Goal: Task Accomplishment & Management: Use online tool/utility

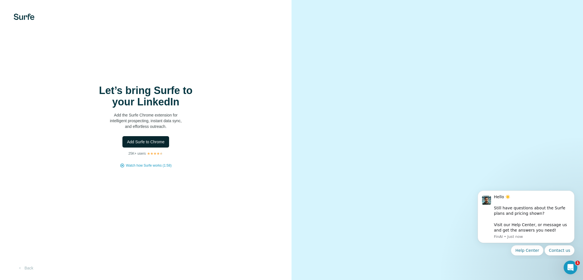
click at [156, 141] on span "Add Surfe to Chrome" at bounding box center [146, 142] width 38 height 6
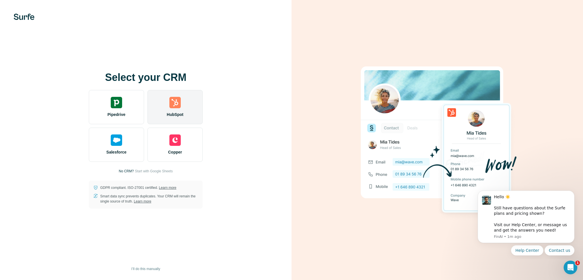
click at [189, 99] on div "HubSpot" at bounding box center [175, 107] width 55 height 34
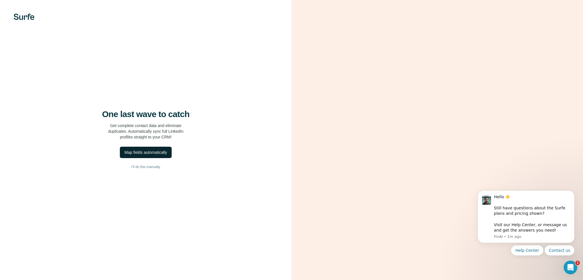
click at [155, 153] on div "Map fields automatically" at bounding box center [146, 153] width 42 height 6
